Goal: Navigation & Orientation: Find specific page/section

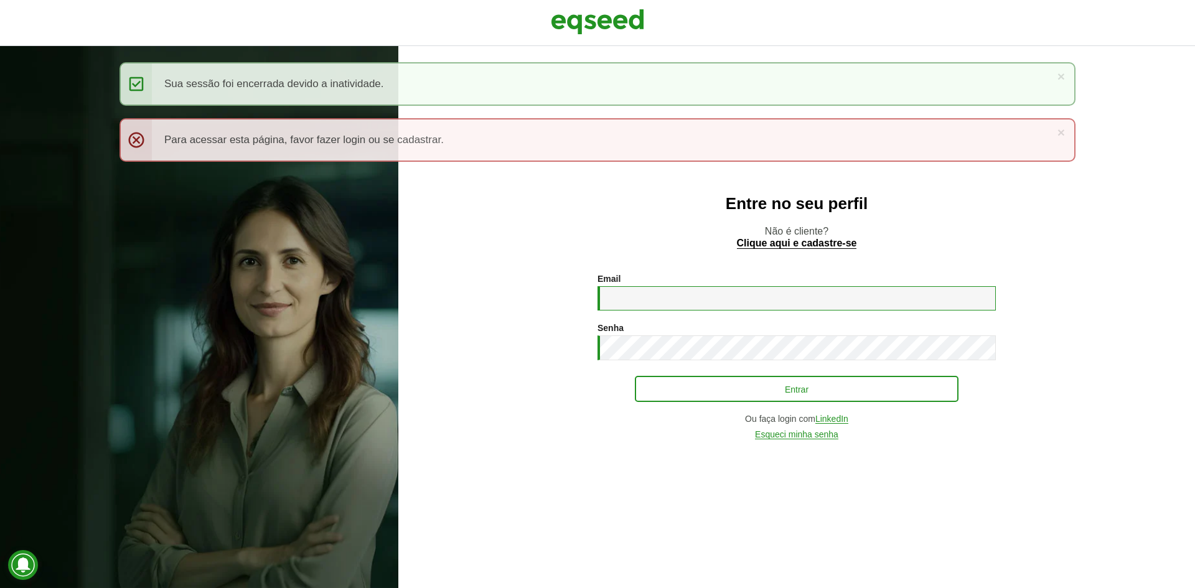
type input "**********"
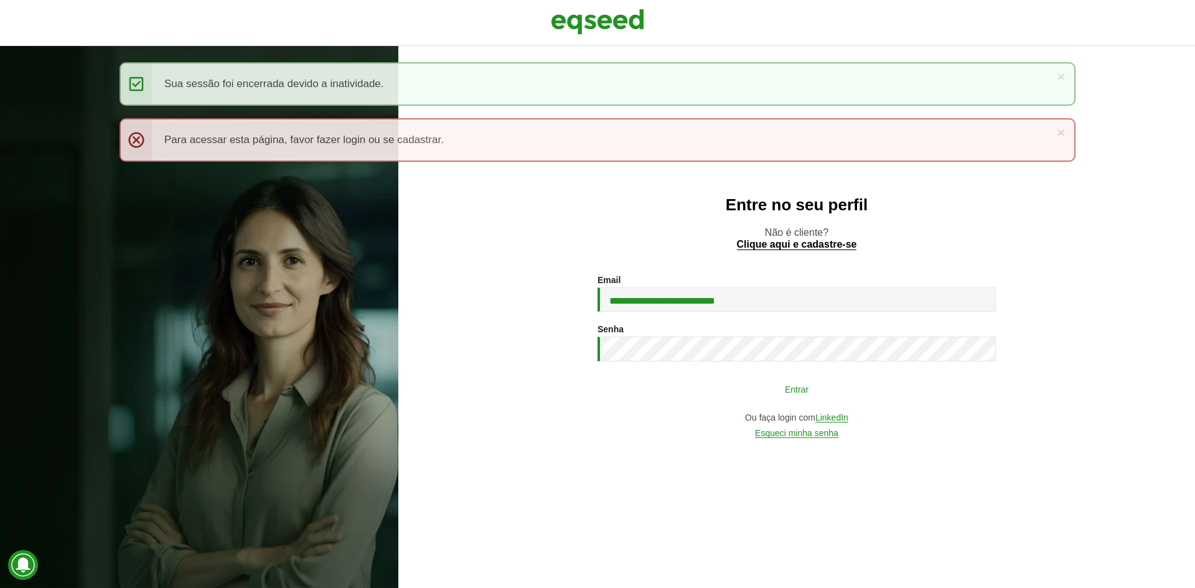
click at [702, 391] on button "Entrar" at bounding box center [797, 389] width 324 height 24
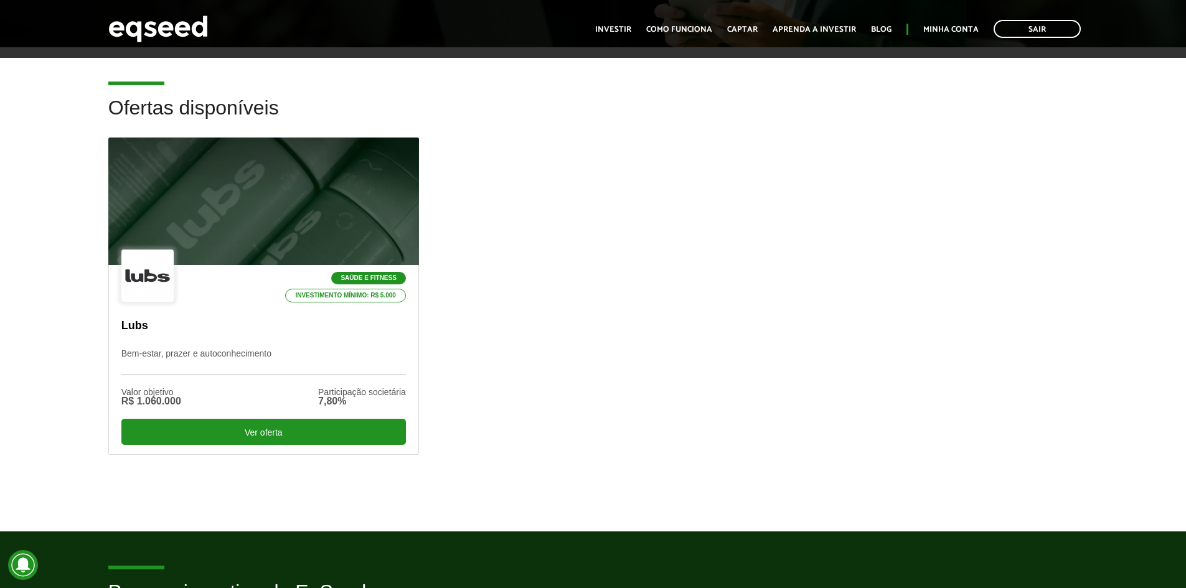
scroll to position [311, 0]
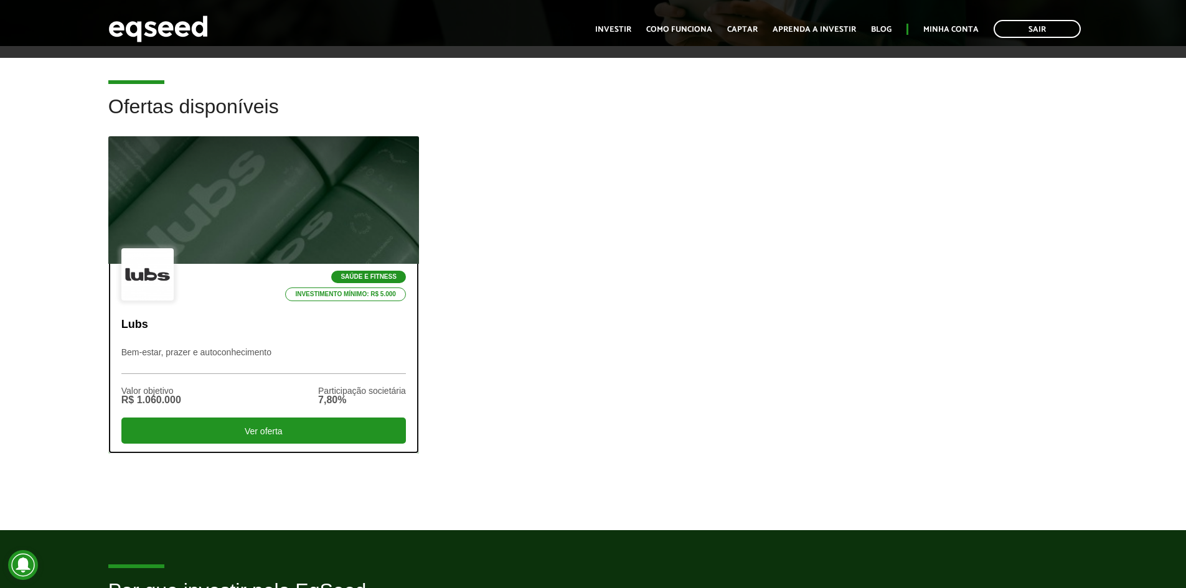
click at [342, 181] on div at bounding box center [263, 200] width 373 height 153
